Goal: Communication & Community: Answer question/provide support

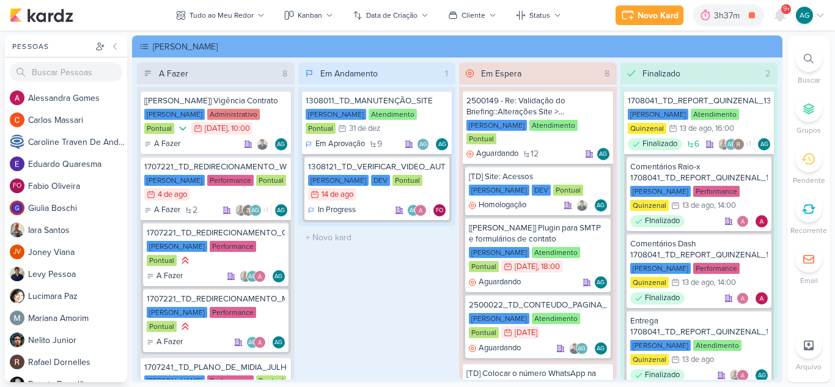
click at [783, 13] on span "9+" at bounding box center [786, 9] width 7 height 10
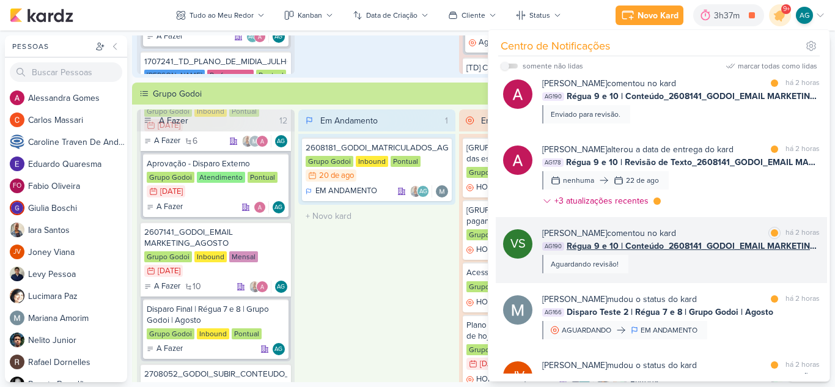
scroll to position [306, 0]
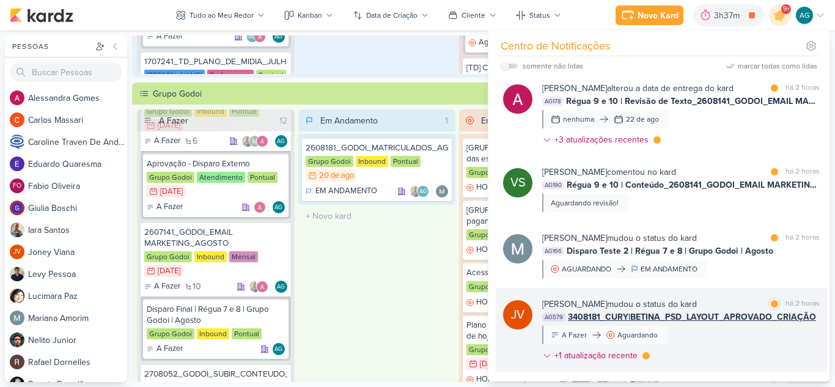
click at [745, 335] on div "Joney Viana mudou o status do kard marcar como lida há 2 horas AG579 3408181_CU…" at bounding box center [681, 332] width 278 height 69
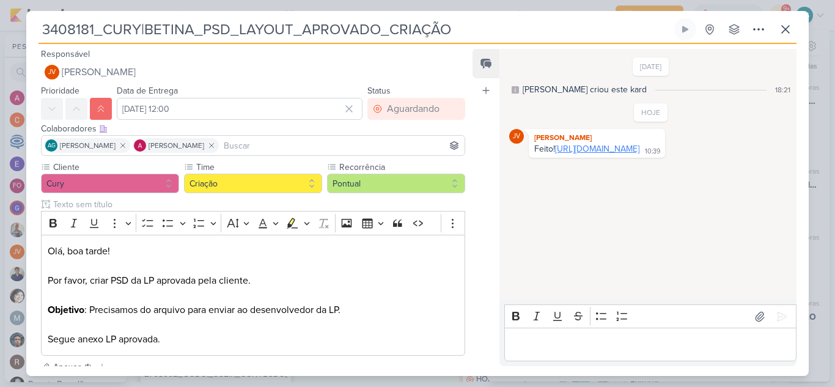
click at [628, 154] on link "[URL][DOMAIN_NAME]" at bounding box center [597, 149] width 84 height 10
drag, startPoint x: 681, startPoint y: 171, endPoint x: 532, endPoint y: 161, distance: 149.5
click at [532, 155] on div "Feito! https://drive.google.com/drive/folders/110Akc53j52T6qbfUKRA-CJ-VNrahz2XM…" at bounding box center [596, 150] width 131 height 12
copy div "[URL][DOMAIN_NAME]"
click at [787, 32] on icon at bounding box center [785, 29] width 15 height 15
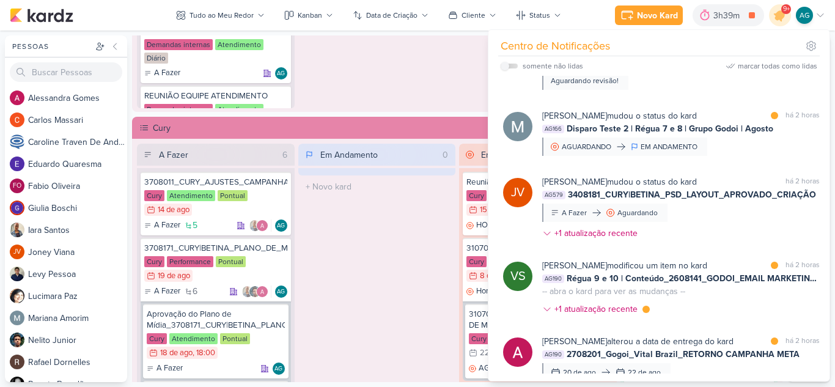
scroll to position [978, 0]
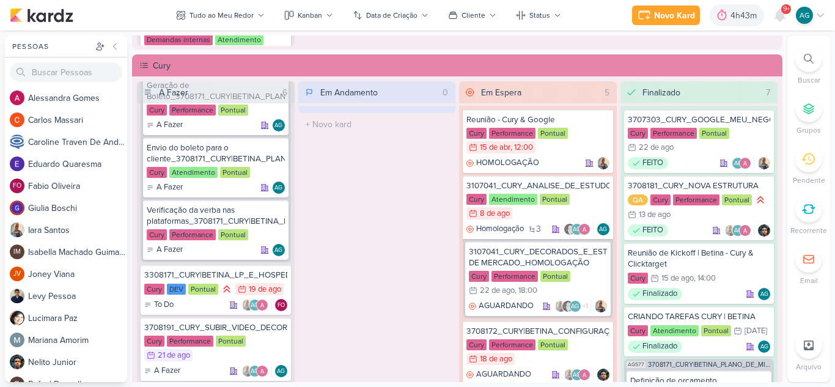
scroll to position [245, 0]
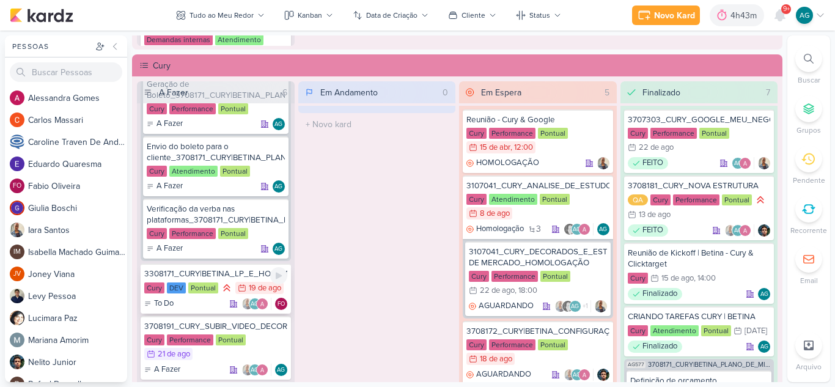
click at [212, 278] on div "3308171_CURY|BETINA_LP_E_HOSPEDAGEM" at bounding box center [215, 273] width 143 height 11
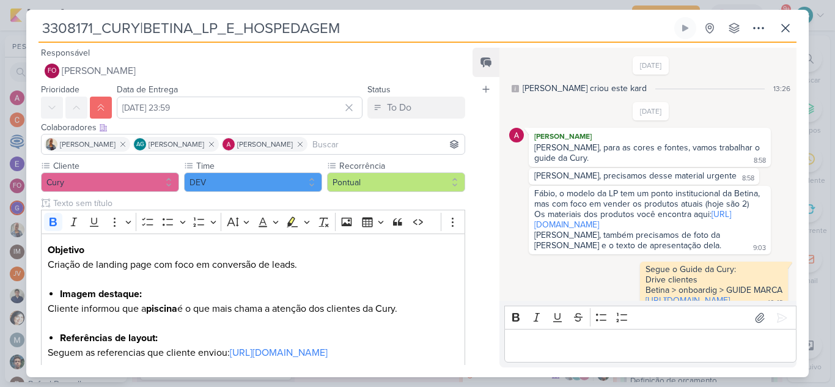
scroll to position [322, 0]
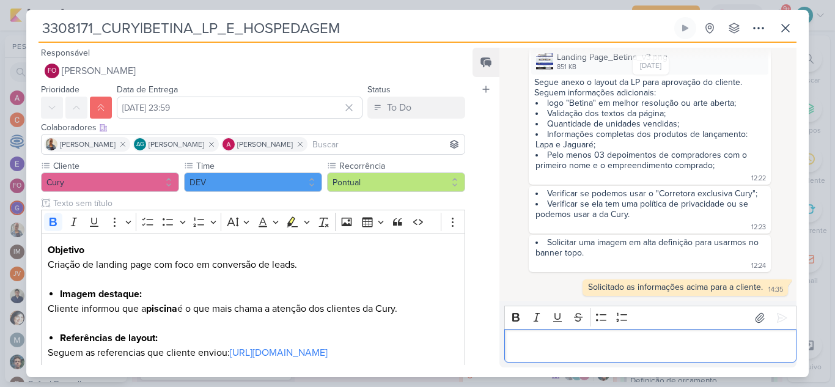
click at [653, 344] on p "Editor editing area: main" at bounding box center [650, 346] width 279 height 15
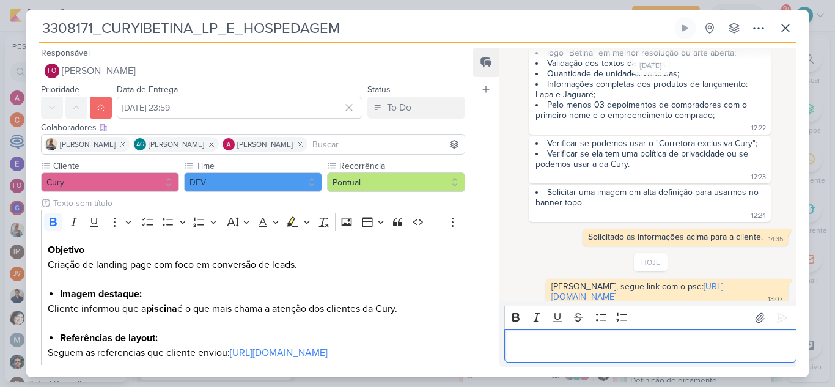
scroll to position [393, 0]
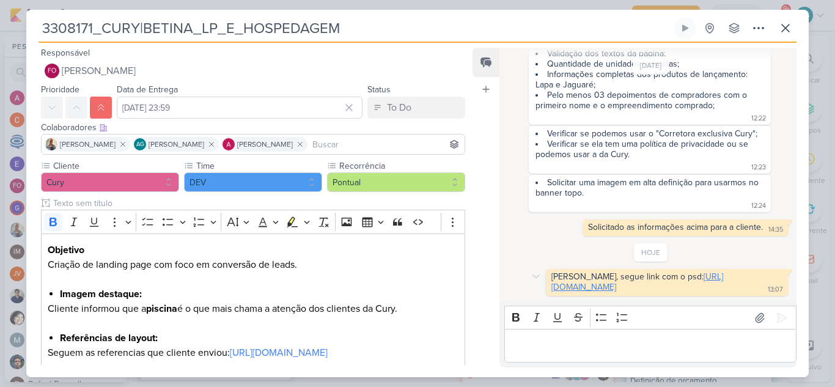
click at [648, 287] on link "[URL][DOMAIN_NAME]" at bounding box center [638, 282] width 172 height 21
